Goal: Feedback & Contribution: Contribute content

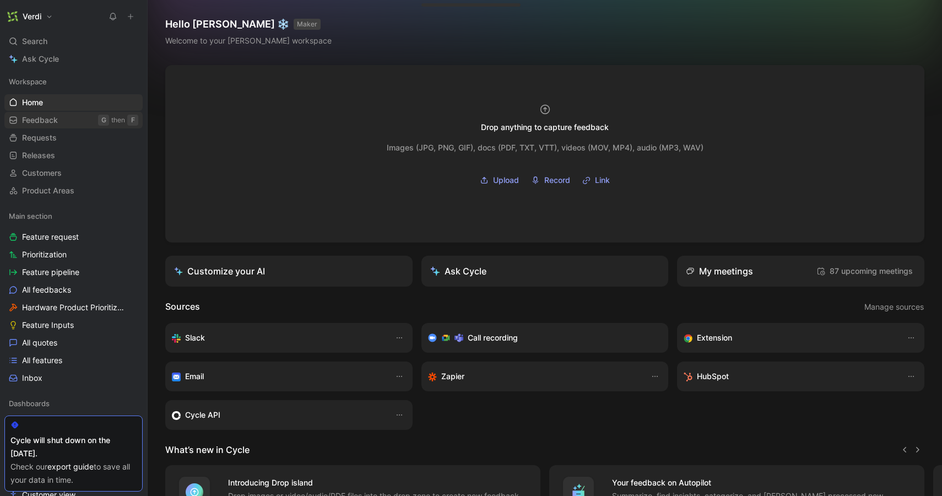
click at [79, 125] on link "Feedback G then F" at bounding box center [73, 120] width 138 height 17
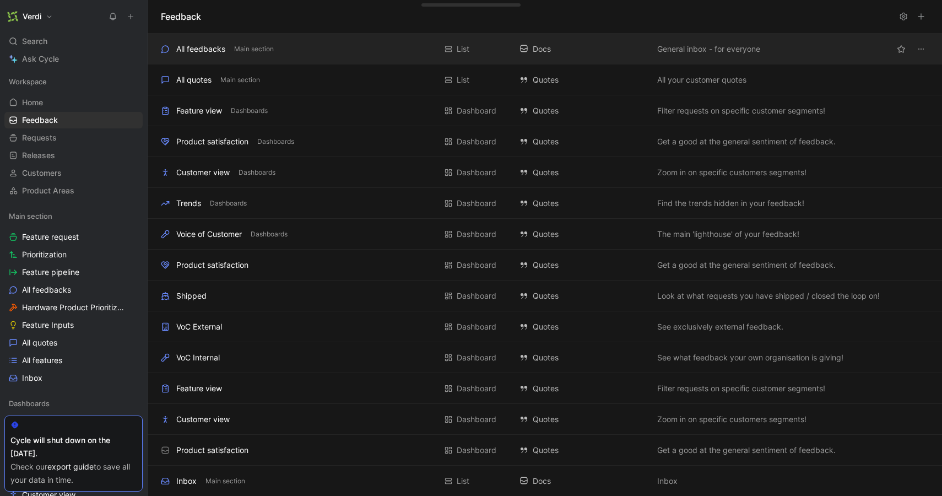
click at [192, 61] on div "All feedbacks Main section List Docs General inbox - for everyone" at bounding box center [545, 49] width 794 height 31
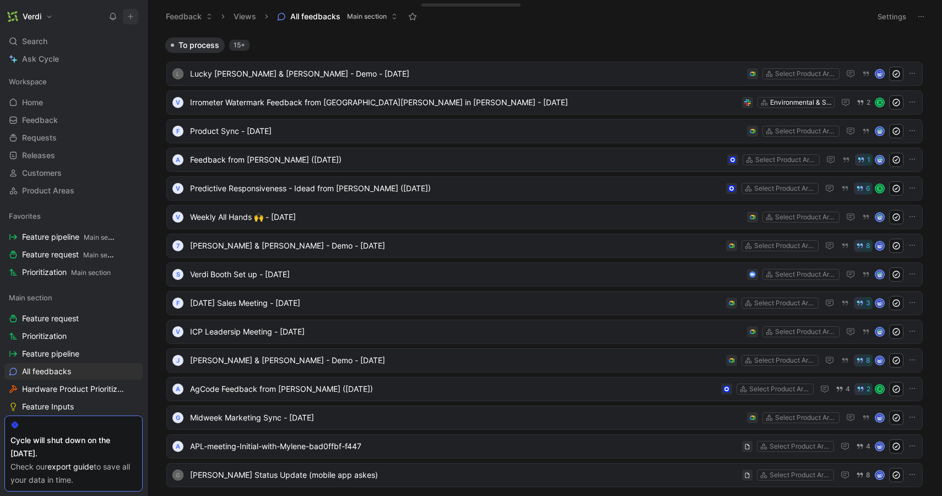
click at [132, 18] on icon at bounding box center [131, 17] width 8 height 8
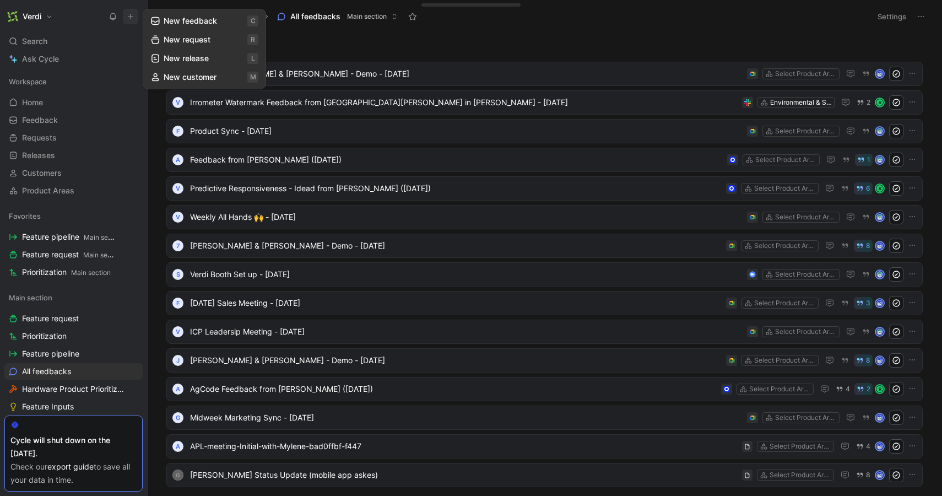
click at [166, 26] on button "New feedback c" at bounding box center [204, 21] width 118 height 19
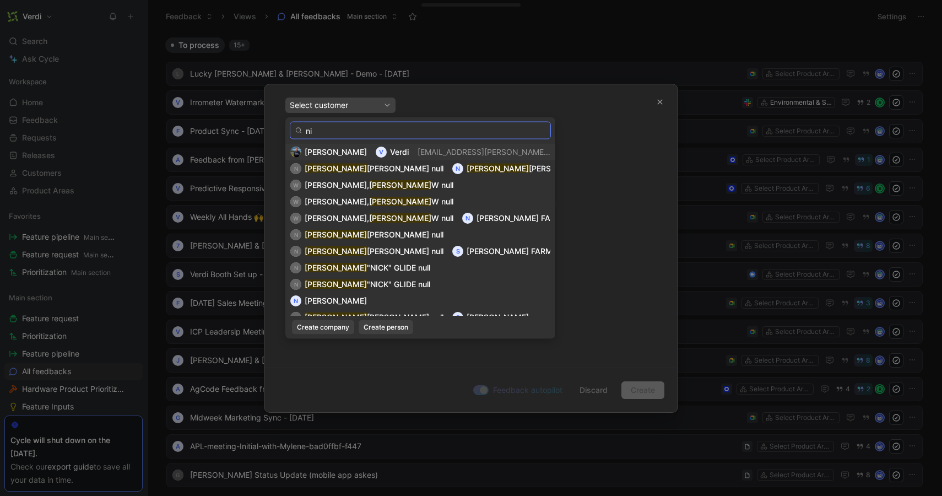
type input "n"
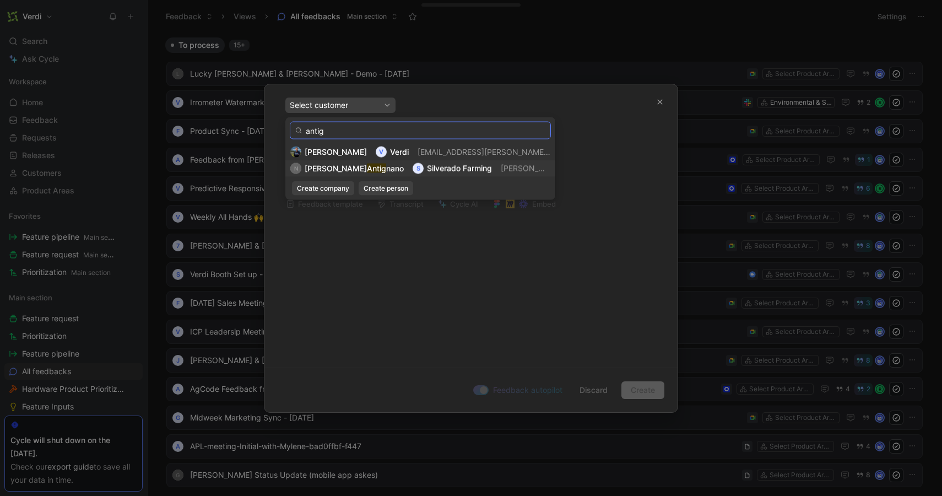
type input "antig"
click at [501, 169] on span "[PERSON_NAME][EMAIL_ADDRESS][DOMAIN_NAME]" at bounding box center [596, 168] width 191 height 9
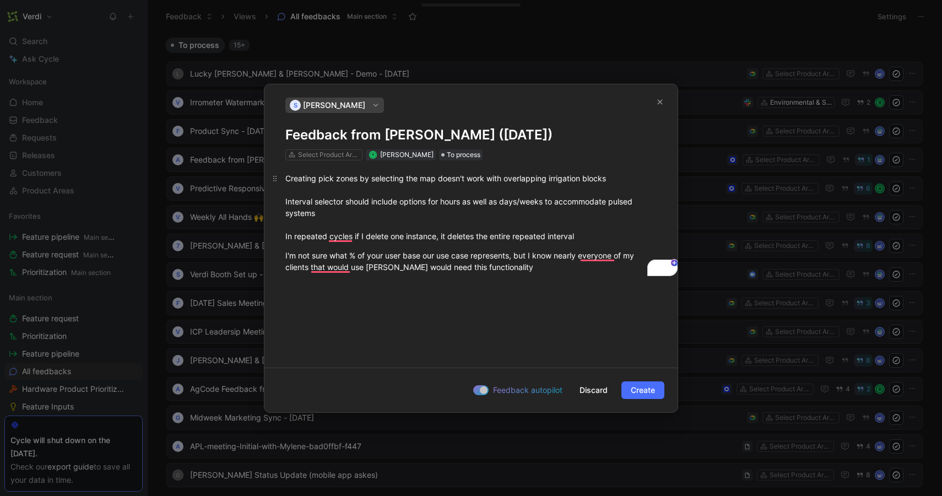
click at [287, 182] on div "Creating pick zones by selecting the map doesn't work with overlapping irrigati…" at bounding box center [470, 206] width 371 height 69
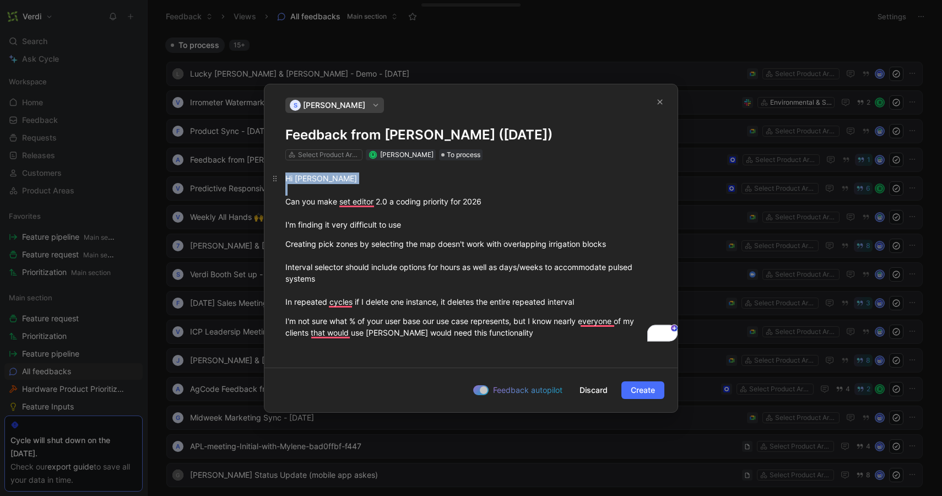
drag, startPoint x: 287, startPoint y: 202, endPoint x: 286, endPoint y: 180, distance: 22.0
click at [286, 180] on div "Hi roman Can you make set editor 2.0 a coding priority for 2026 I'm finding it …" at bounding box center [470, 201] width 371 height 58
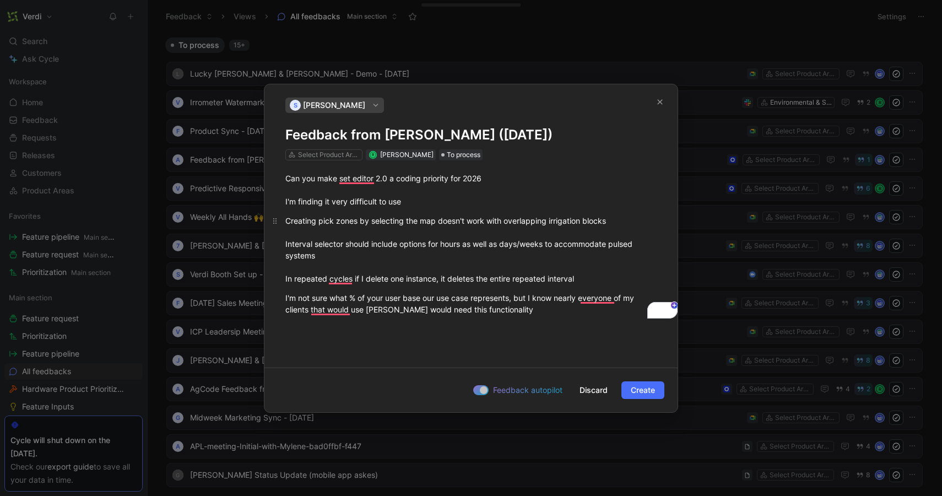
click at [317, 223] on span "Creating pick zones by selecting the map doesn't work with overlapping irrigati…" at bounding box center [445, 220] width 321 height 9
click at [349, 225] on span "Creating sets by pick zones by selecting the map doesn't work with overlapping …" at bounding box center [459, 220] width 349 height 9
drag, startPoint x: 399, startPoint y: 221, endPoint x: 338, endPoint y: 220, distance: 61.2
click at [338, 220] on span "Creating sets by clicking zones by selecting the map doesn't work with overlapp…" at bounding box center [465, 220] width 361 height 9
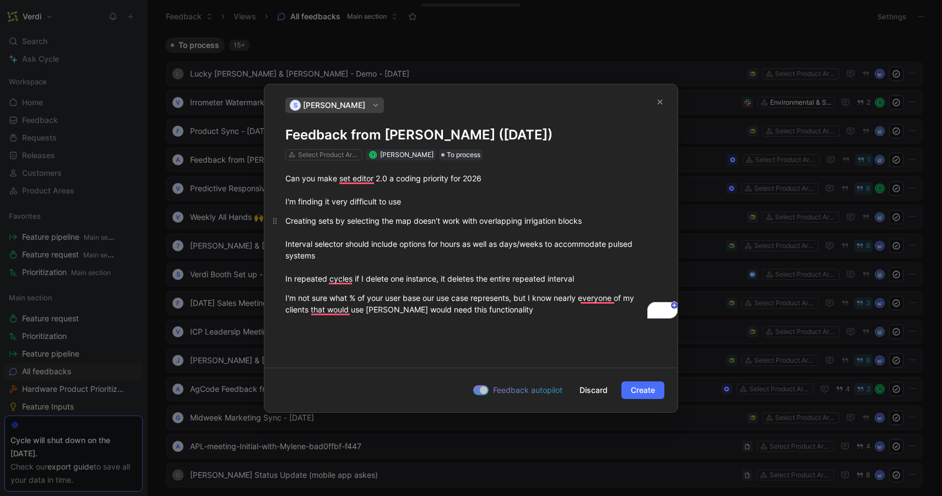
click at [339, 220] on span "Creating sets by selecting the map doesn't work with overlapping irrigation blo…" at bounding box center [433, 220] width 296 height 9
click at [344, 220] on span "Creating sets by selecting the map doesn't work with overlapping irrigation blo…" at bounding box center [433, 220] width 296 height 9
click at [381, 224] on span "Creating sets by selecting the map doesn't work with overlapping irrigation blo…" at bounding box center [433, 220] width 296 height 9
click at [630, 226] on div "Creating sets by selecting zones on the map doesn't work with overlapping irrig…" at bounding box center [470, 249] width 371 height 69
click at [622, 220] on div "Creating sets by selecting zones on the map doesn't work with overlapping irrig…" at bounding box center [470, 249] width 371 height 69
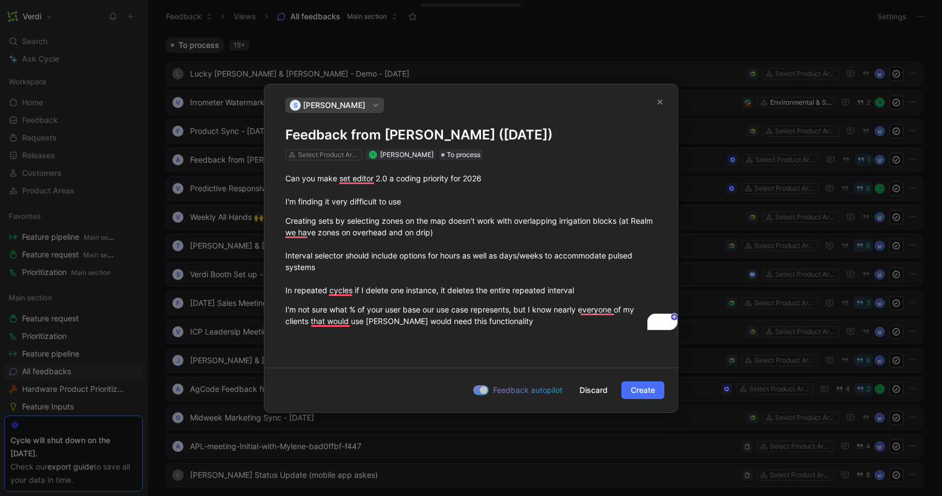
click at [286, 136] on h1 "Feedback from [PERSON_NAME] ([DATE])" at bounding box center [470, 135] width 371 height 18
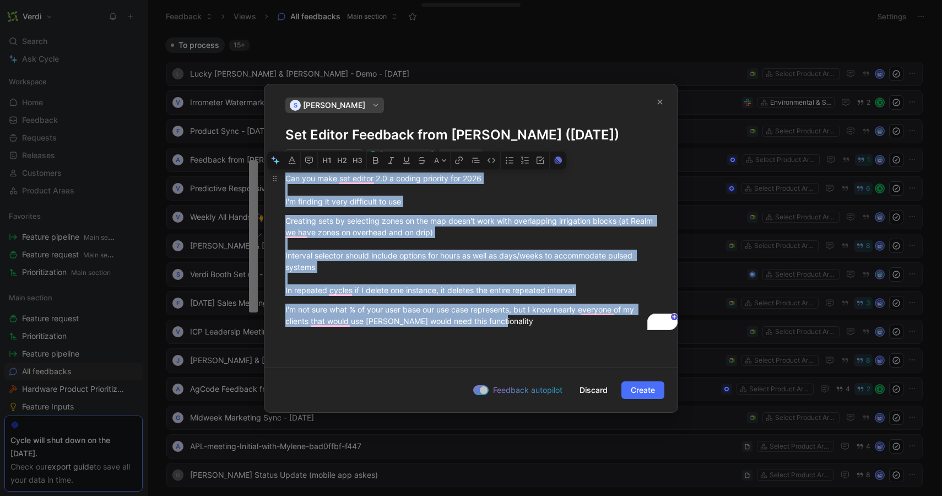
drag, startPoint x: 504, startPoint y: 322, endPoint x: 283, endPoint y: 173, distance: 266.2
click at [283, 173] on div "Can you make set editor 2.0 a coding priority for 2026 I'm finding it very diff…" at bounding box center [470, 249] width 413 height 178
copy div "Can you make set editor 2.0 a coding priority for 2026 I'm finding it very diff…"
click at [629, 387] on button "Create" at bounding box center [642, 390] width 43 height 18
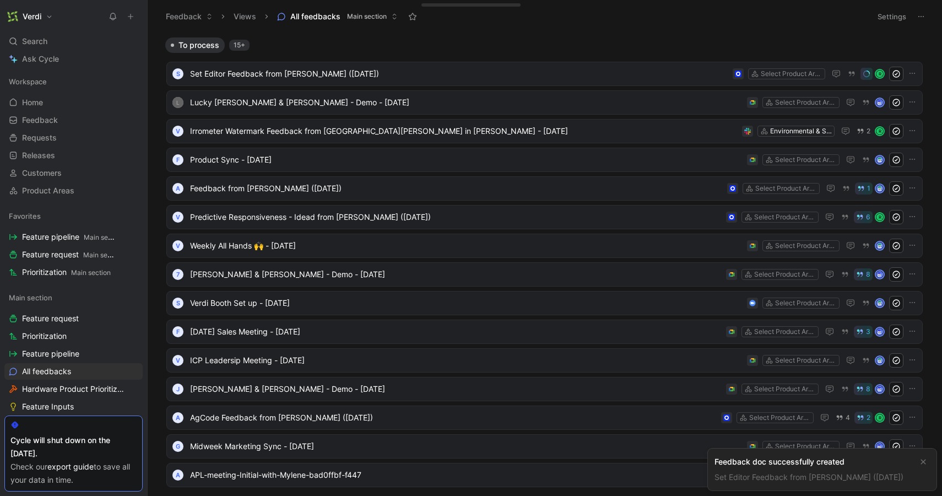
click at [764, 455] on div "Feedback doc successfully created" at bounding box center [814, 461] width 198 height 13
click at [73, 269] on span "Main section" at bounding box center [91, 272] width 40 height 8
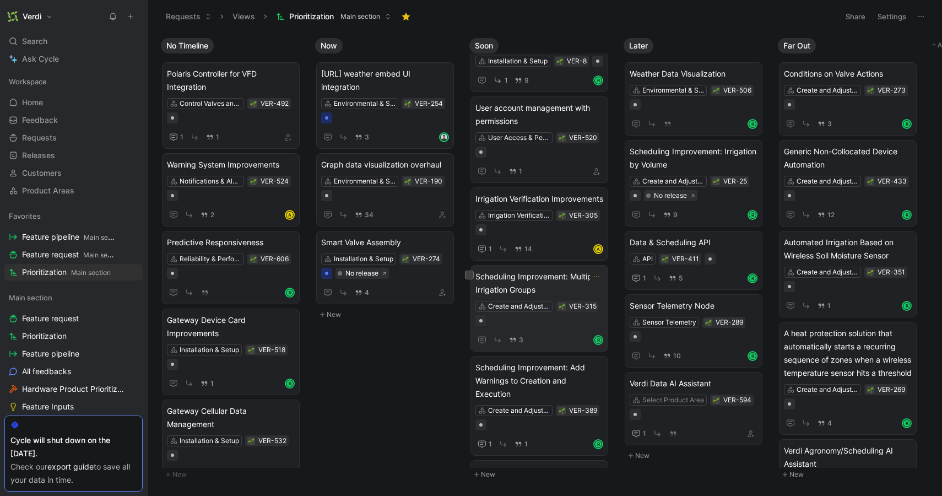
scroll to position [40, 0]
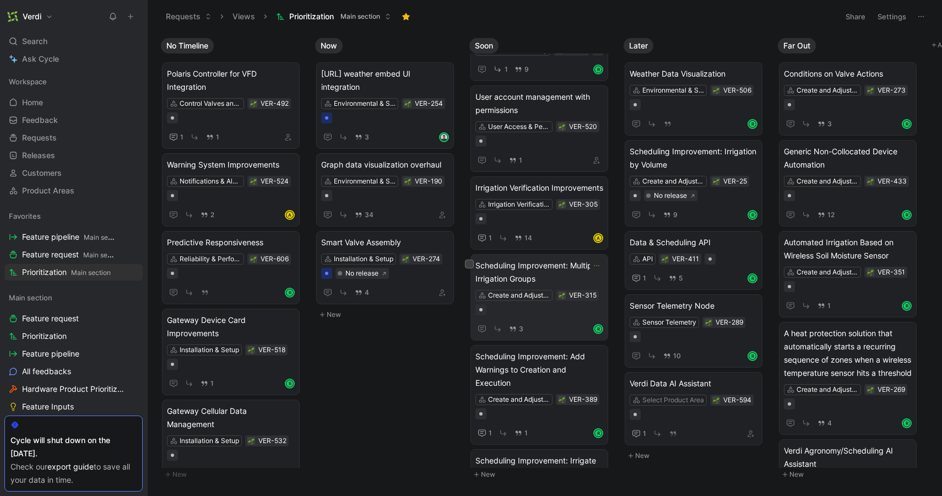
click at [556, 282] on span "Scheduling Improvement: Multiple Irrigation Groups" at bounding box center [539, 272] width 128 height 26
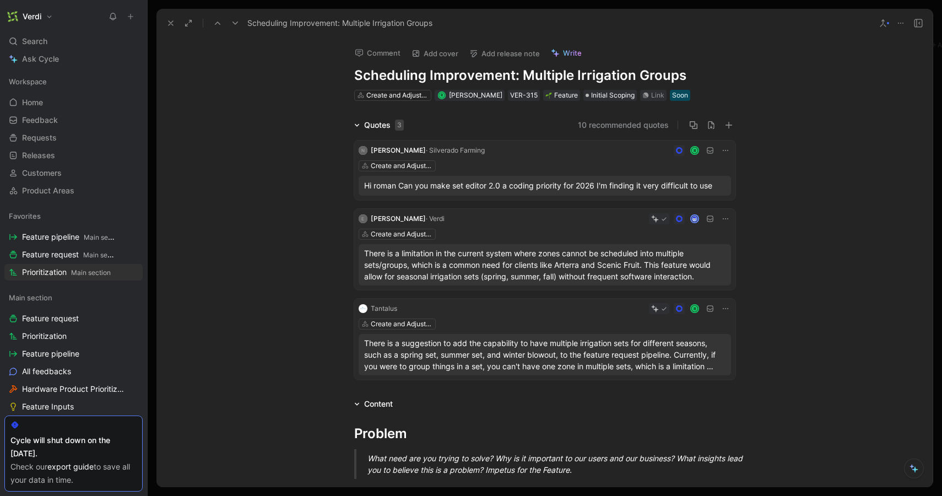
click at [537, 187] on div "Hi roman Can you make set editor 2.0 a coding priority for 2026 I'm finding it …" at bounding box center [544, 185] width 361 height 13
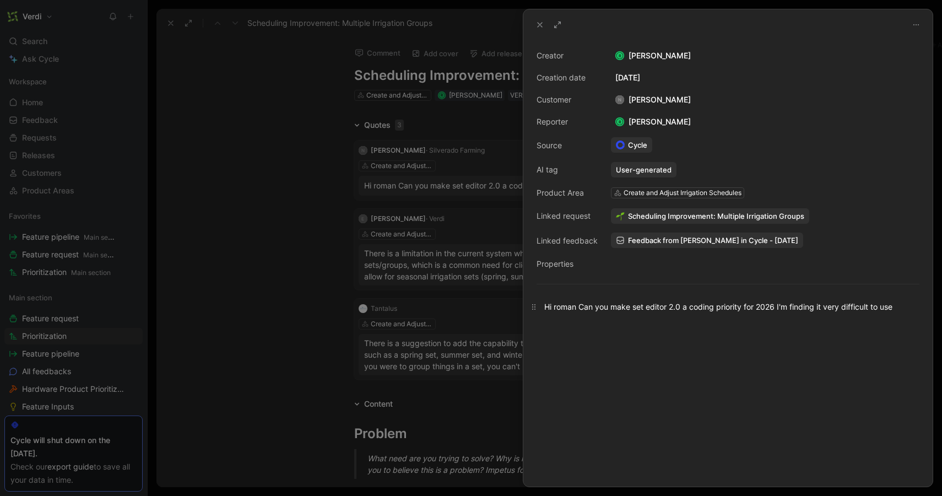
click at [586, 308] on div "Hi roman Can you make set editor 2.0 a coding priority for 2026 I'm finding it …" at bounding box center [727, 307] width 367 height 12
drag, startPoint x: 898, startPoint y: 307, endPoint x: 580, endPoint y: 311, distance: 317.9
click at [580, 311] on div "Hi roman Can you make set editor 2.0 a coding priority for 2026 I'm finding it …" at bounding box center [727, 307] width 367 height 12
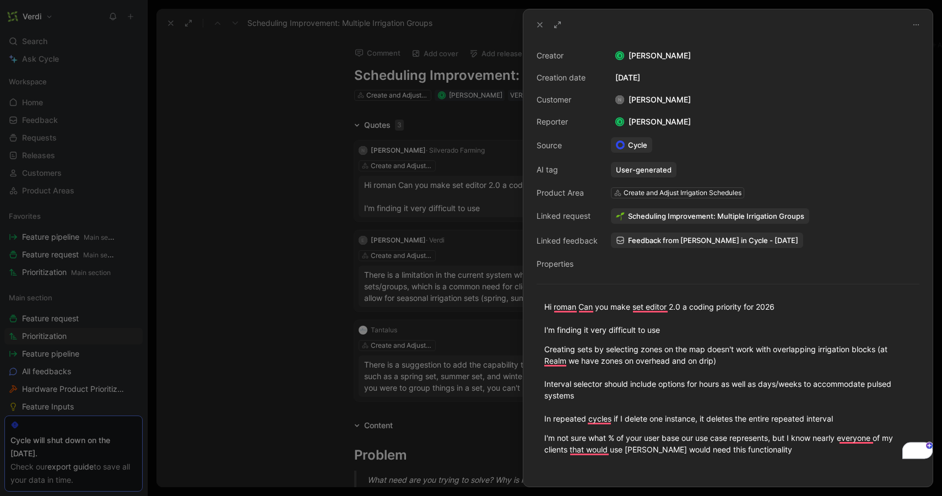
click at [539, 45] on div "Creator [PERSON_NAME] Creation date [DATE] Customer N [PERSON_NAME] Reporter R …" at bounding box center [727, 263] width 409 height 446
click at [541, 25] on icon at bounding box center [539, 24] width 9 height 9
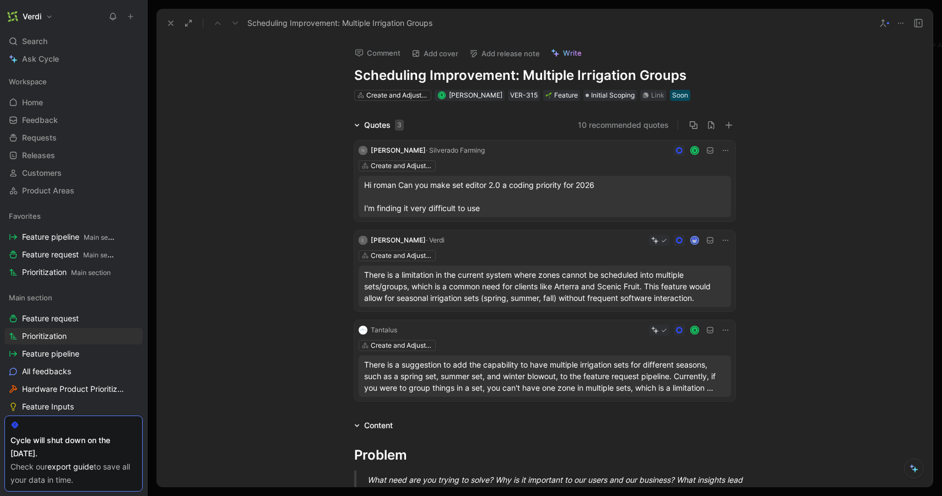
click at [447, 75] on h1 "Scheduling Improvement: Multiple Irrigation Groups" at bounding box center [544, 76] width 381 height 18
copy h1 "Scheduling Improvement: Multiple Irrigation Groups"
click at [489, 372] on p "There is a suggestion to add the capability to have multiple irrigation sets fo…" at bounding box center [544, 376] width 361 height 35
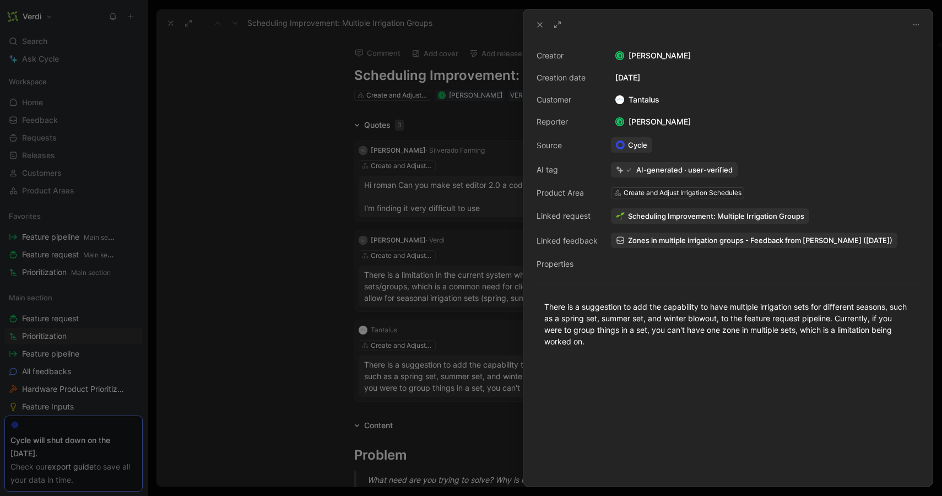
click at [450, 372] on div at bounding box center [471, 248] width 942 height 496
